Goal: Task Accomplishment & Management: Use online tool/utility

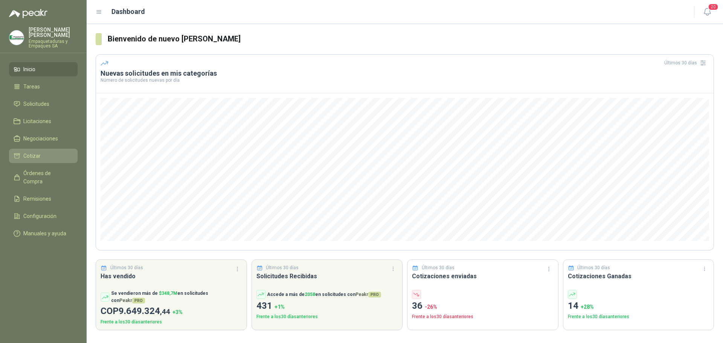
click at [38, 154] on span "Cotizar" at bounding box center [31, 156] width 17 height 8
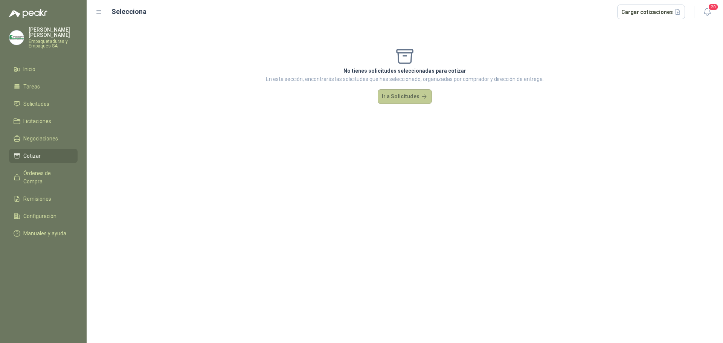
click at [394, 95] on button "Ir a Solicitudes" at bounding box center [405, 96] width 54 height 15
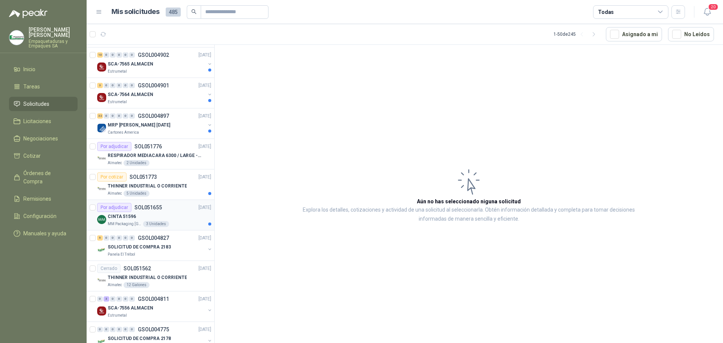
scroll to position [226, 0]
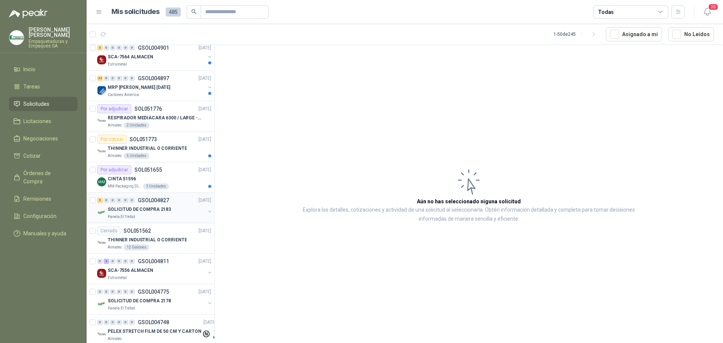
click at [150, 209] on p "SOLICITUD DE COMPRA 2183" at bounding box center [139, 209] width 63 height 7
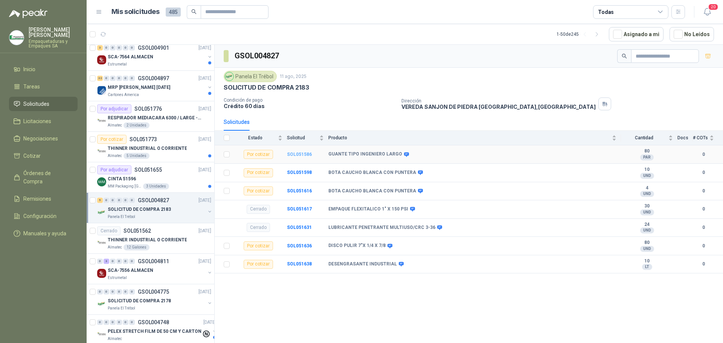
click at [301, 153] on b "SOL051586" at bounding box center [299, 154] width 25 height 5
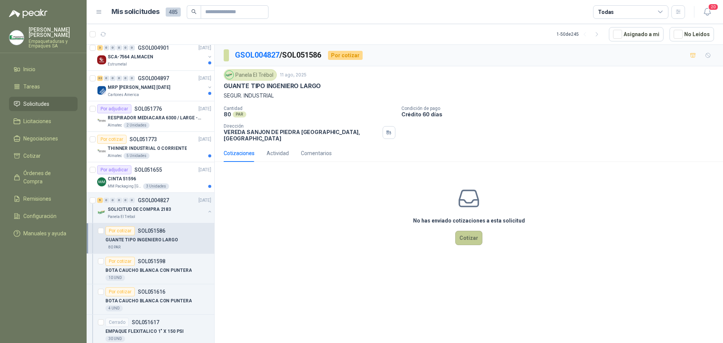
click at [464, 231] on button "Cotizar" at bounding box center [469, 238] width 27 height 14
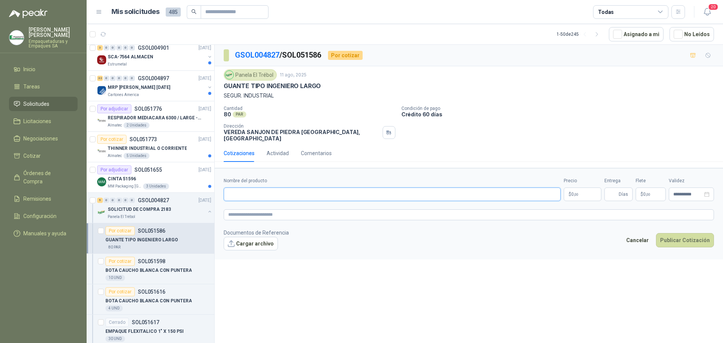
click at [317, 188] on input "Nombre del producto" at bounding box center [392, 195] width 337 height 14
click at [416, 213] on textarea at bounding box center [469, 214] width 491 height 11
click at [577, 193] on span ",00" at bounding box center [576, 195] width 5 height 4
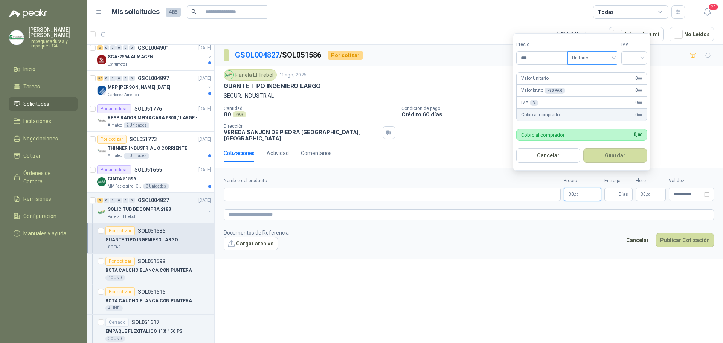
click at [590, 56] on span "Unitario" at bounding box center [593, 57] width 42 height 11
click at [590, 71] on div "Unitario" at bounding box center [594, 73] width 39 height 8
click at [636, 55] on input "search" at bounding box center [634, 57] width 17 height 11
click at [636, 72] on div "19%" at bounding box center [636, 73] width 14 height 8
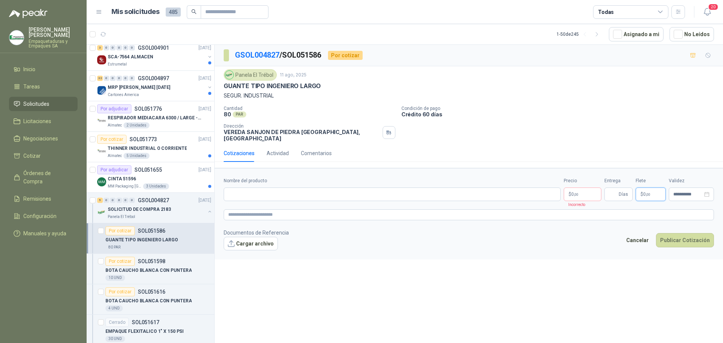
click at [647, 193] on p "$ 0 ,00" at bounding box center [651, 195] width 30 height 14
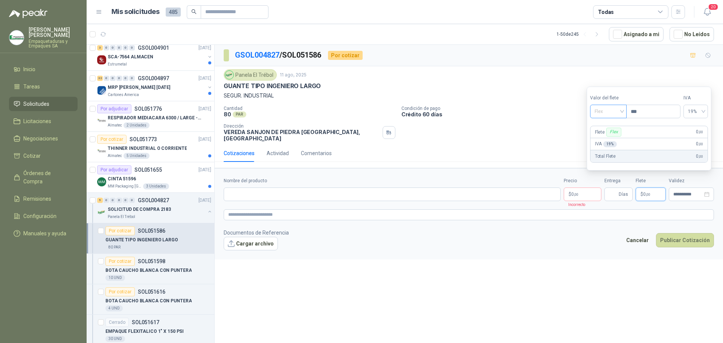
click at [624, 112] on div "Flex" at bounding box center [608, 112] width 37 height 14
click at [606, 137] on div "Incluido" at bounding box center [609, 139] width 26 height 8
click at [350, 212] on textarea at bounding box center [469, 214] width 491 height 11
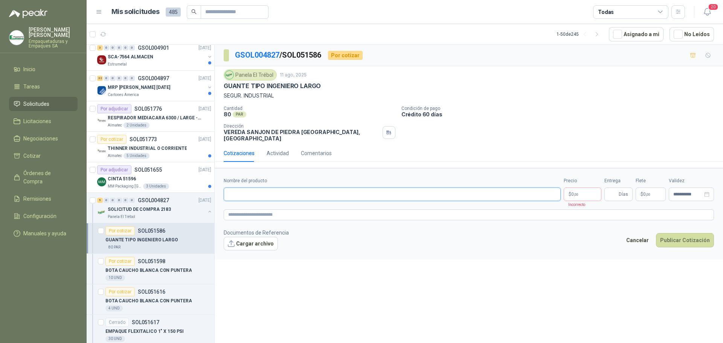
click at [324, 188] on input "Nombre del producto" at bounding box center [392, 195] width 337 height 14
click at [366, 214] on textarea at bounding box center [469, 214] width 491 height 11
